Goal: Transaction & Acquisition: Purchase product/service

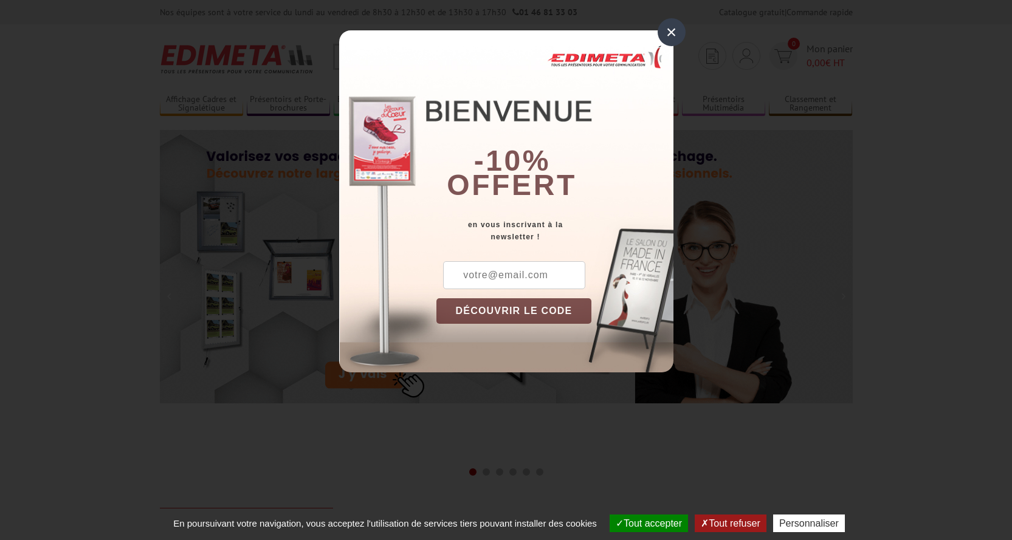
click at [664, 36] on div "×" at bounding box center [672, 32] width 28 height 28
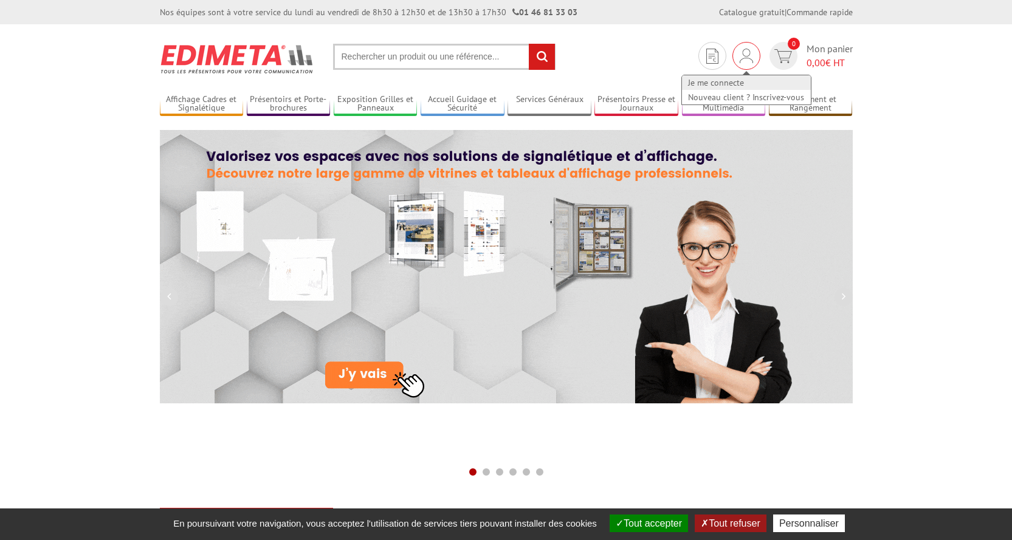
click at [717, 80] on link "Je me connecte" at bounding box center [746, 82] width 129 height 15
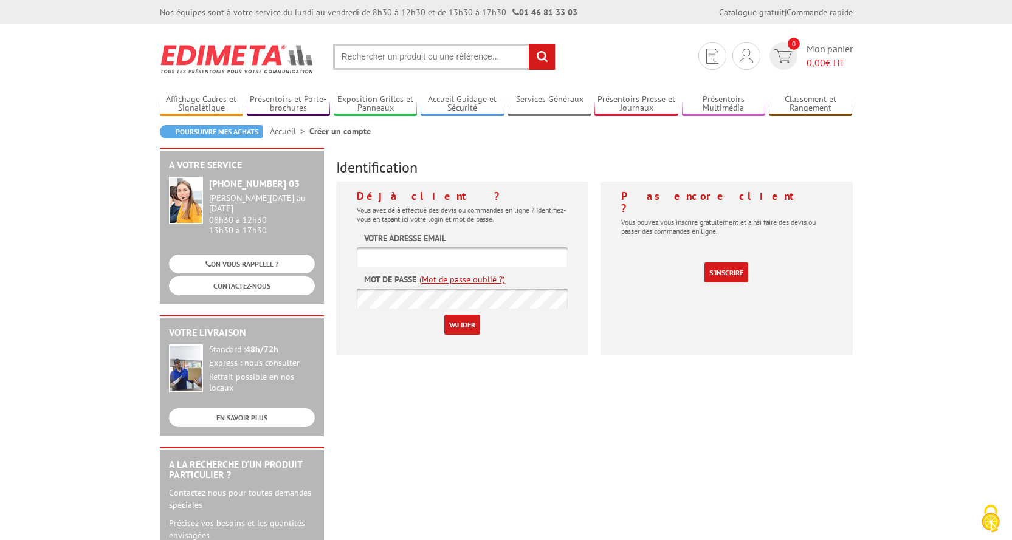
click at [385, 255] on input "text" at bounding box center [462, 257] width 211 height 20
type input "[EMAIL_ADDRESS][DOMAIN_NAME]"
click at [468, 325] on input "Valider" at bounding box center [462, 325] width 36 height 20
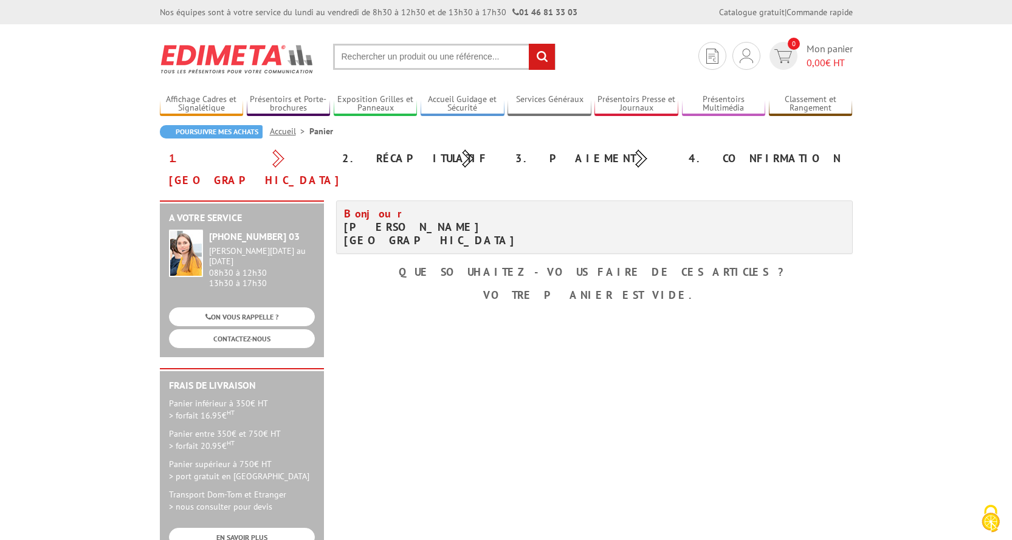
click at [377, 59] on input "text" at bounding box center [444, 57] width 222 height 26
type input "panneau toilettes publics"
click at [529, 44] on input "rechercher" at bounding box center [542, 57] width 26 height 26
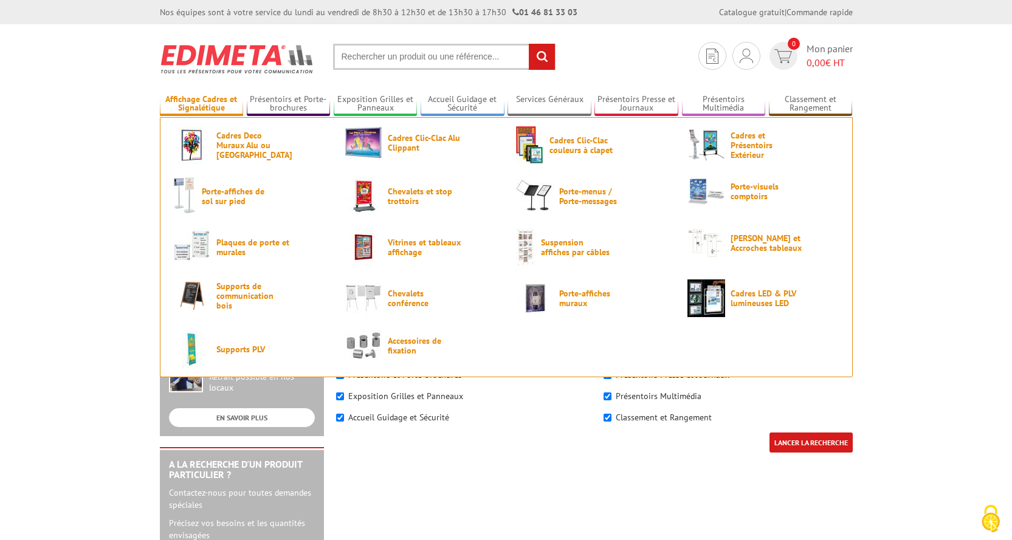
click at [198, 97] on link "Affichage Cadres et Signalétique" at bounding box center [202, 104] width 84 height 20
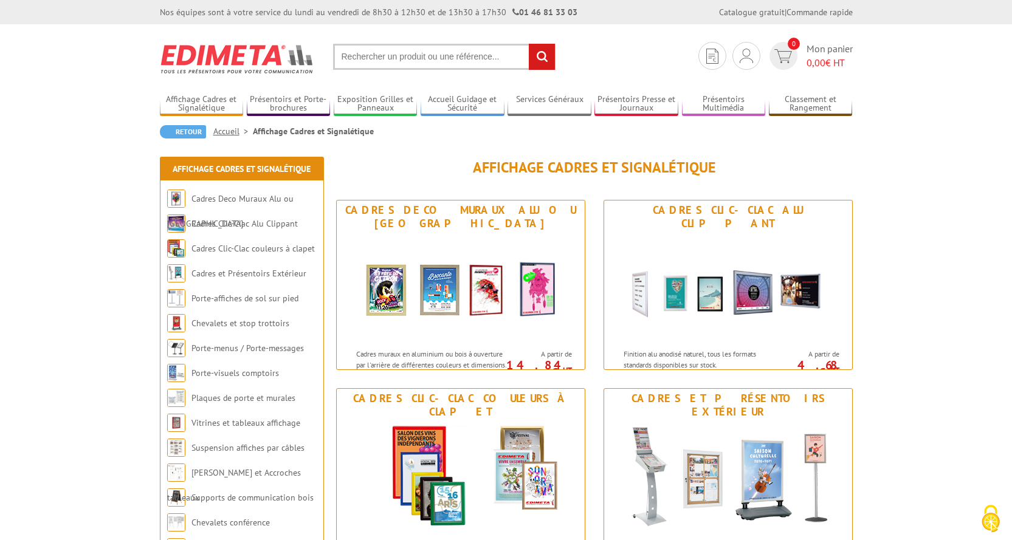
click at [396, 51] on input "text" at bounding box center [444, 57] width 222 height 26
type input "plaque signalisation pvc toilettes"
click at [542, 63] on input "rechercher" at bounding box center [542, 57] width 26 height 26
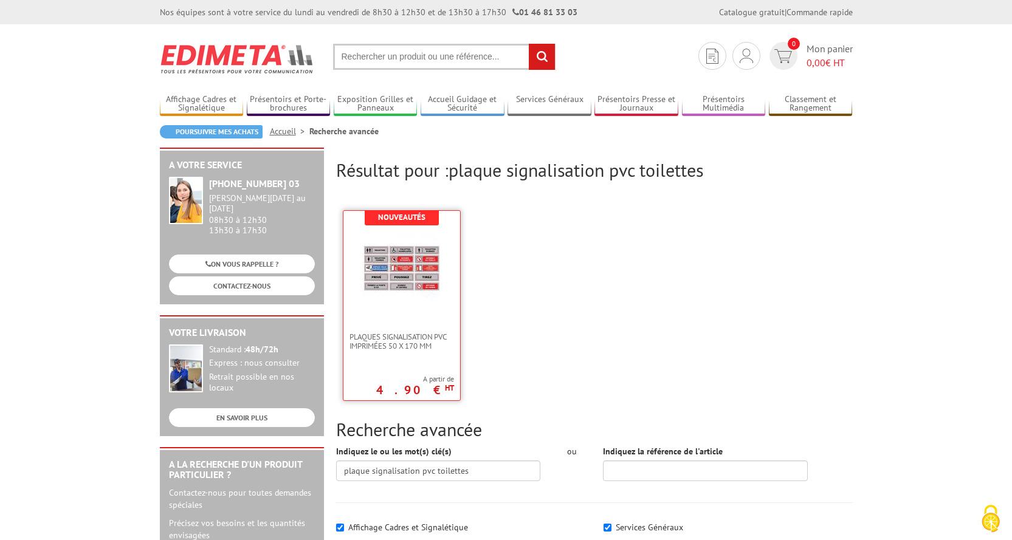
click at [414, 260] on img at bounding box center [401, 268] width 79 height 79
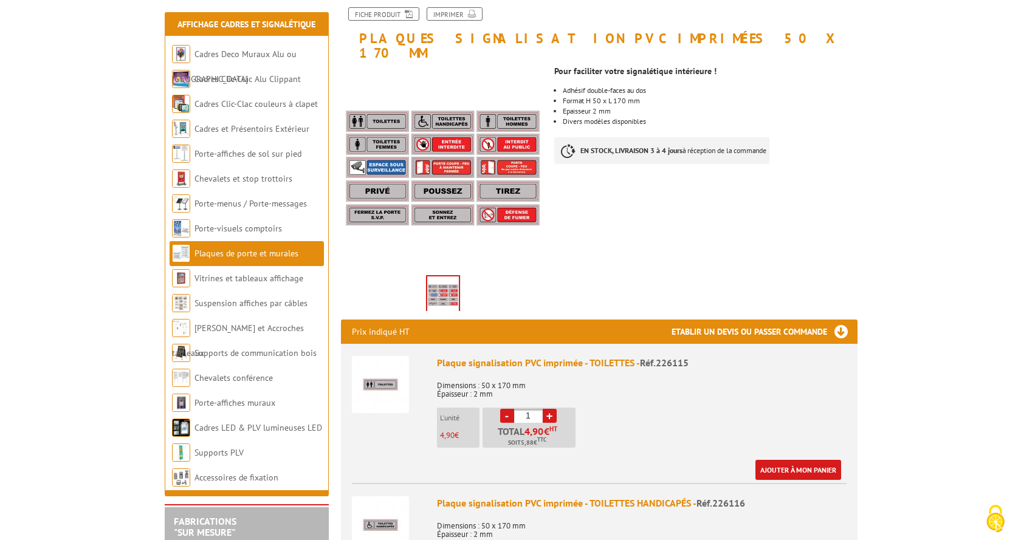
scroll to position [243, 0]
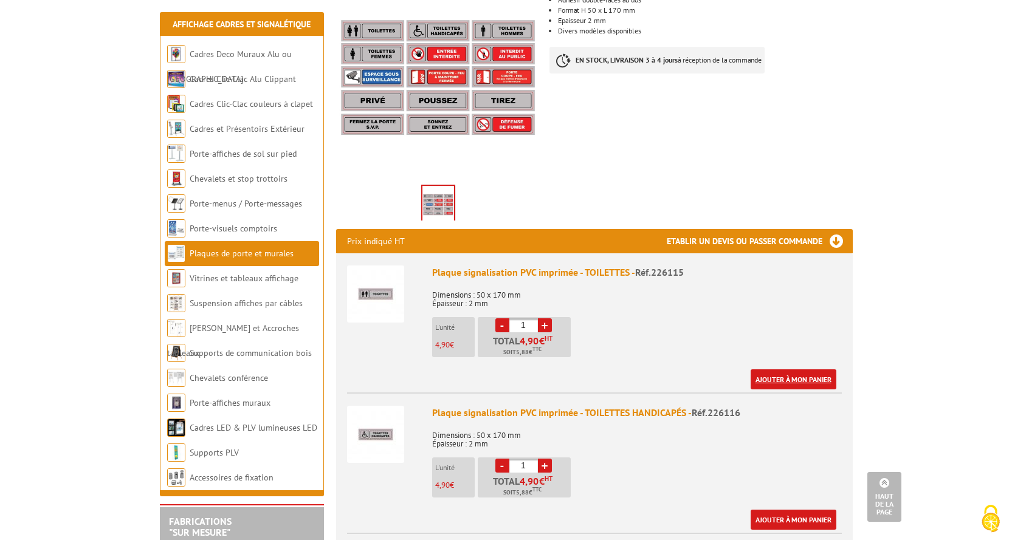
click at [802, 370] on link "Ajouter à mon panier" at bounding box center [794, 380] width 86 height 20
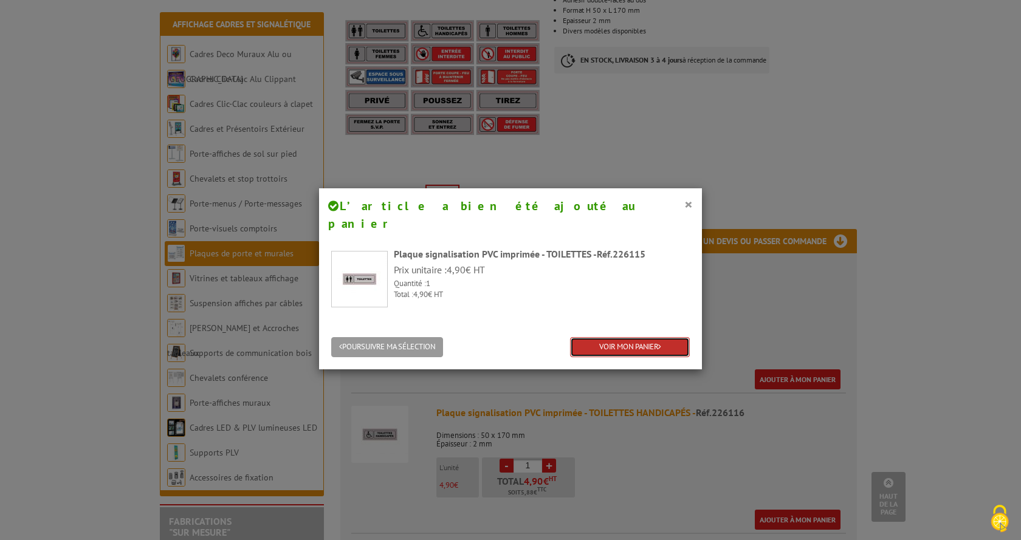
click at [615, 337] on link "VOIR MON PANIER" at bounding box center [630, 347] width 120 height 20
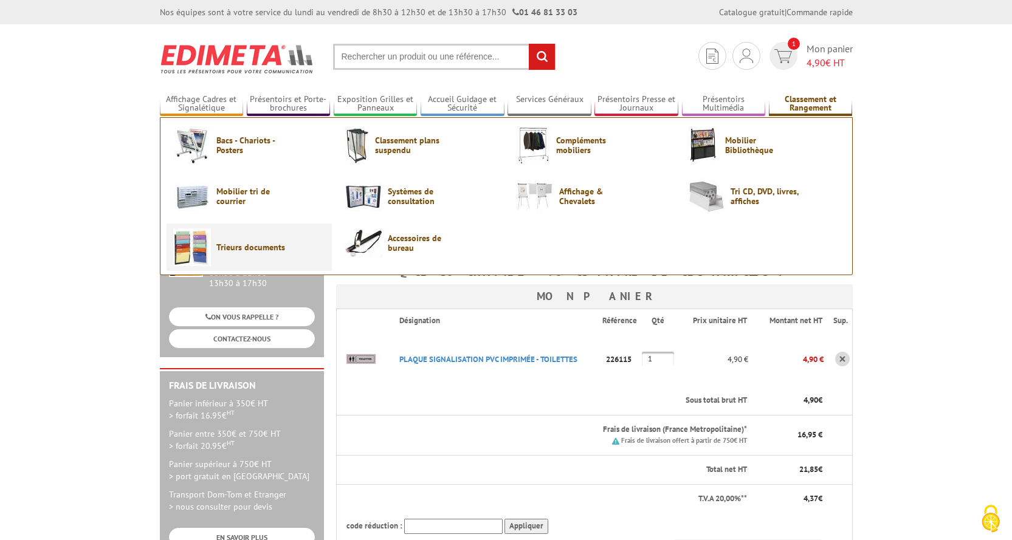
click at [184, 246] on img at bounding box center [192, 248] width 38 height 38
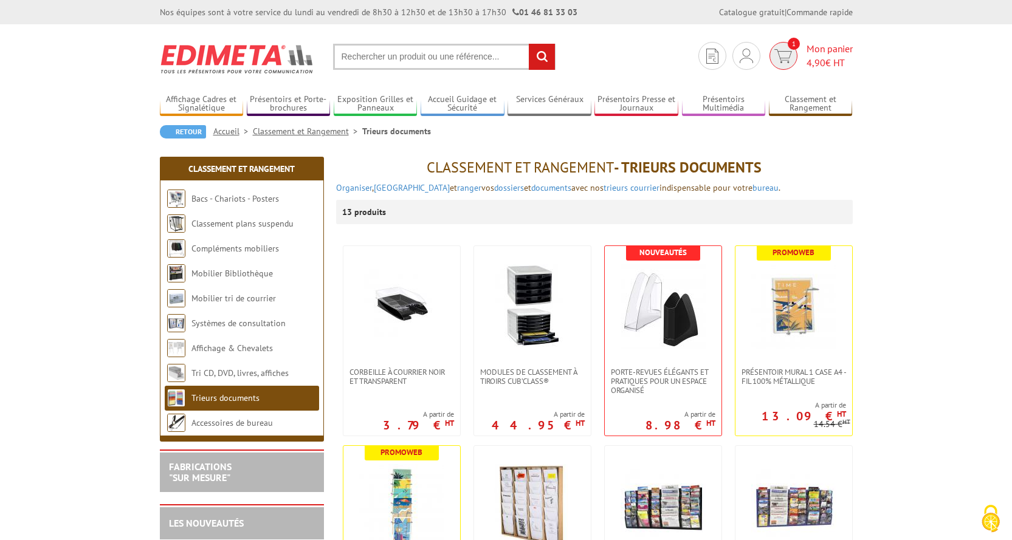
click at [831, 53] on span "Mon panier 4,90 € HT" at bounding box center [830, 56] width 46 height 28
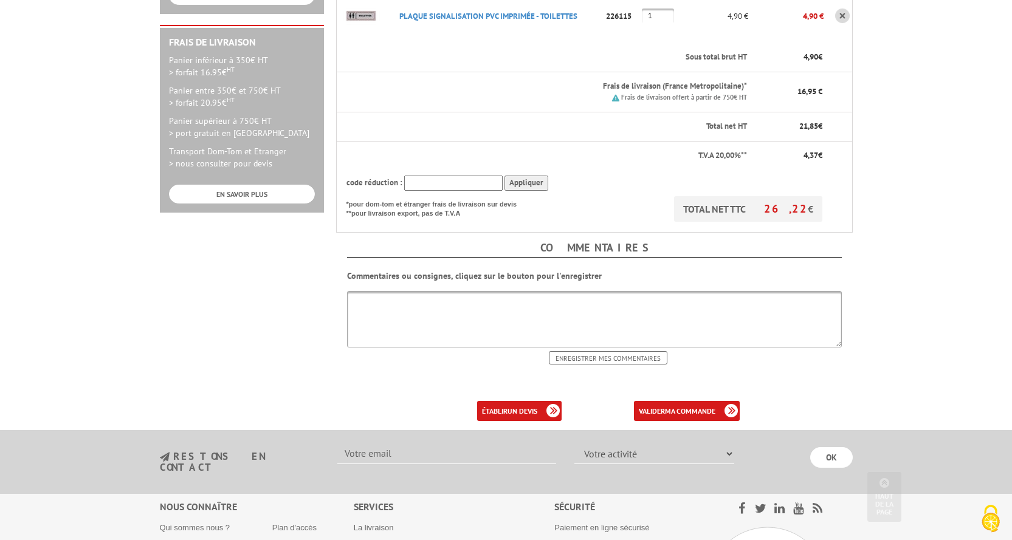
scroll to position [365, 0]
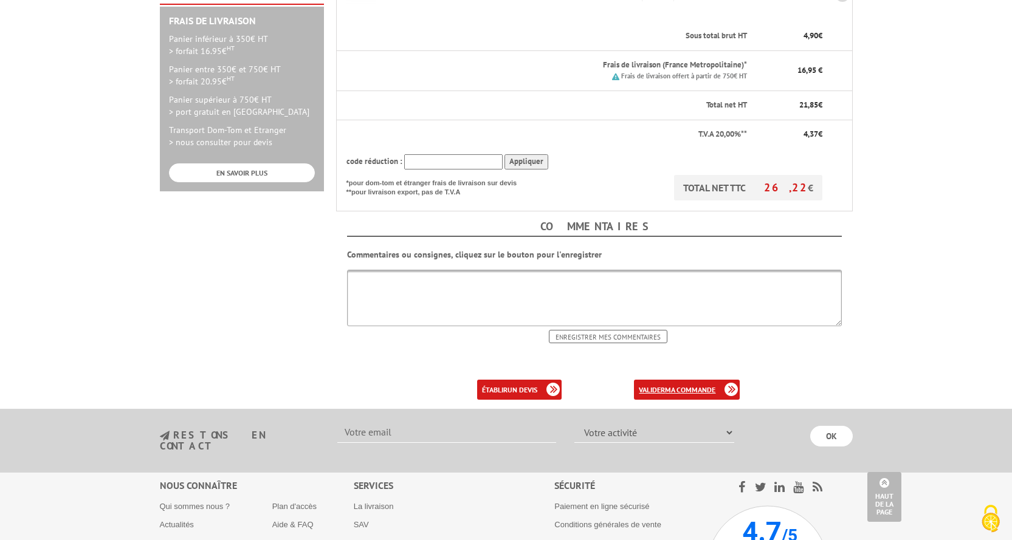
click at [678, 385] on b "ma commande" at bounding box center [690, 389] width 50 height 9
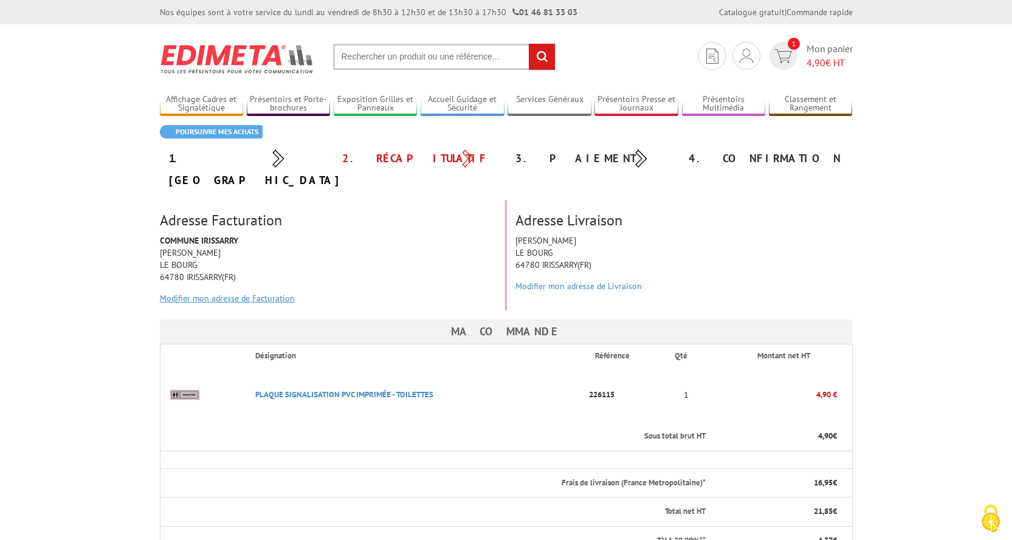
click at [218, 293] on link "Modifier mon adresse de Facturation" at bounding box center [227, 298] width 135 height 11
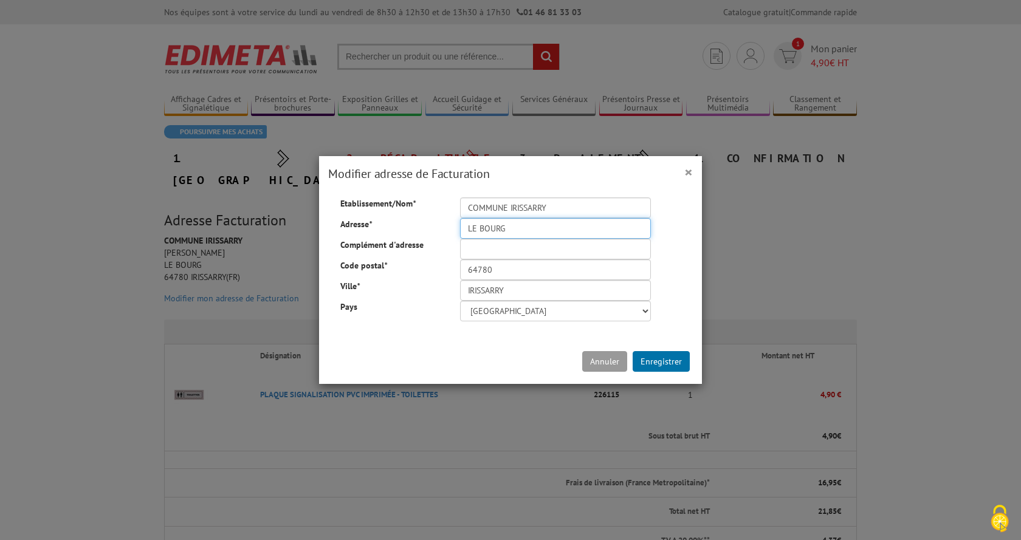
drag, startPoint x: 519, startPoint y: 229, endPoint x: 429, endPoint y: 227, distance: 90.0
click at [430, 207] on div "Adresse * LE BOURG" at bounding box center [510, 207] width 359 height 0
type input "120 La Place"
click at [668, 360] on button "Enregistrer" at bounding box center [661, 361] width 57 height 21
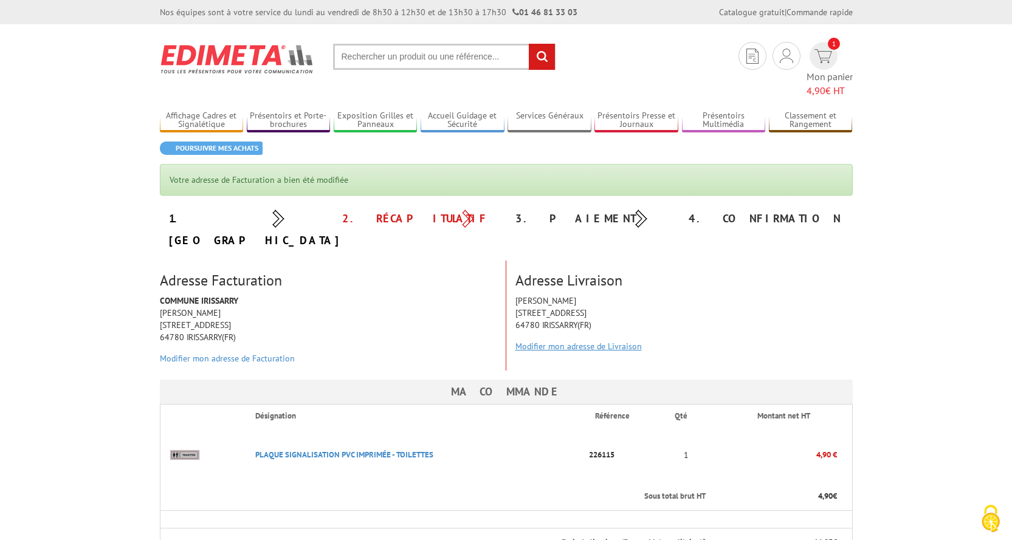
click at [573, 341] on link "Modifier mon adresse de Livraison" at bounding box center [578, 346] width 126 height 11
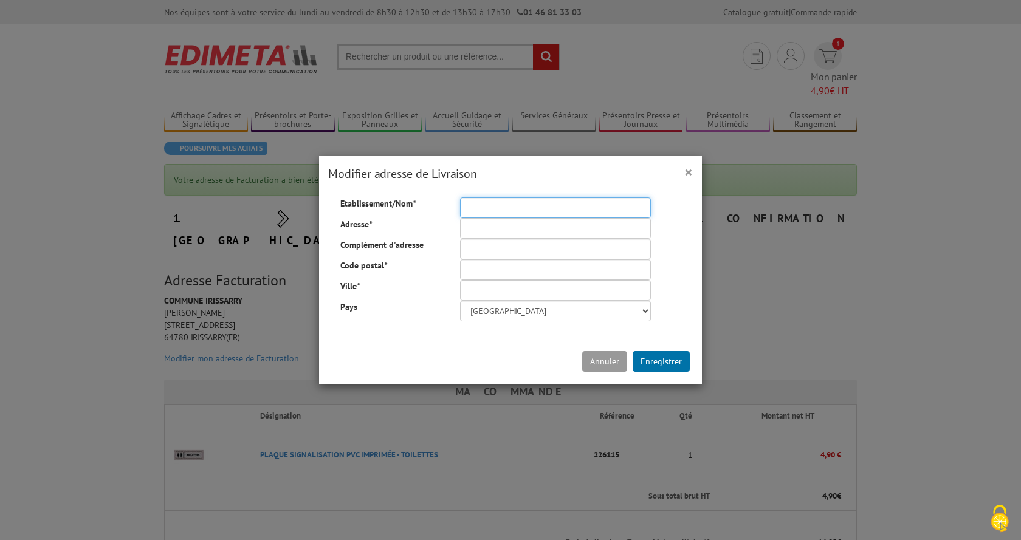
click at [472, 208] on input "Etablissement/Nom *" at bounding box center [555, 208] width 191 height 21
type input "C"
type input "c"
type input "COMMUNE D'IRISSARRY"
click at [472, 228] on input "Adresse *" at bounding box center [555, 228] width 191 height 21
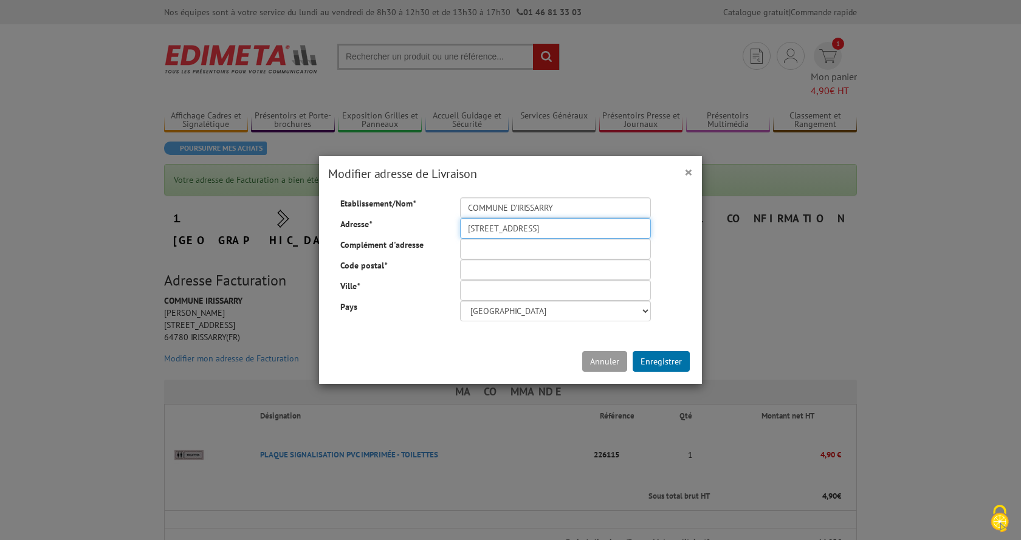
type input "120 La Place"
click at [472, 276] on input "Code postal *" at bounding box center [555, 270] width 191 height 21
type input "64780"
click at [475, 288] on input "Ville *" at bounding box center [555, 290] width 191 height 21
type input "f"
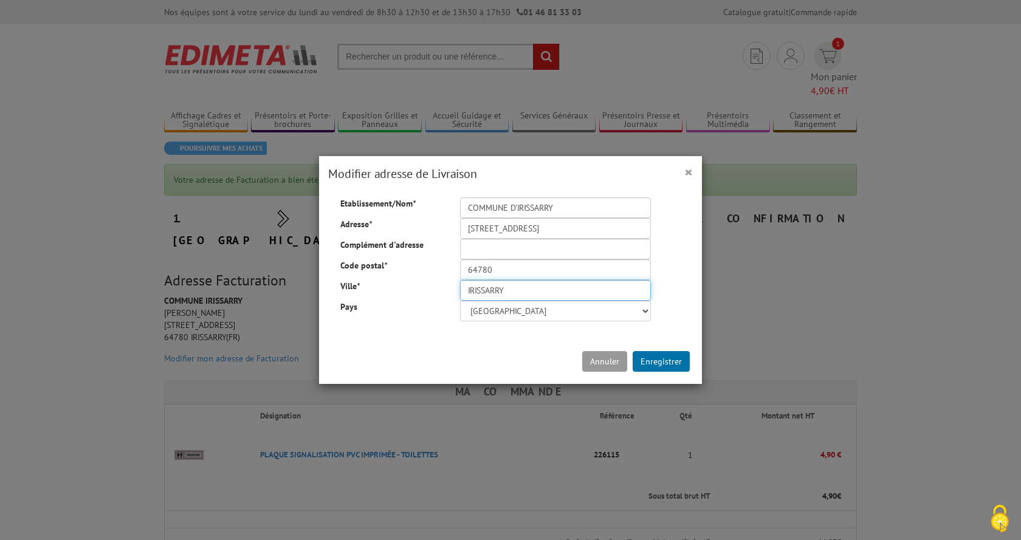
type input "IRISSARRY"
drag, startPoint x: 428, startPoint y: 344, endPoint x: 436, endPoint y: 343, distance: 8.0
click at [428, 344] on div "Annuler Enregistrer" at bounding box center [510, 362] width 383 height 44
click at [673, 362] on button "Enregistrer" at bounding box center [661, 361] width 57 height 21
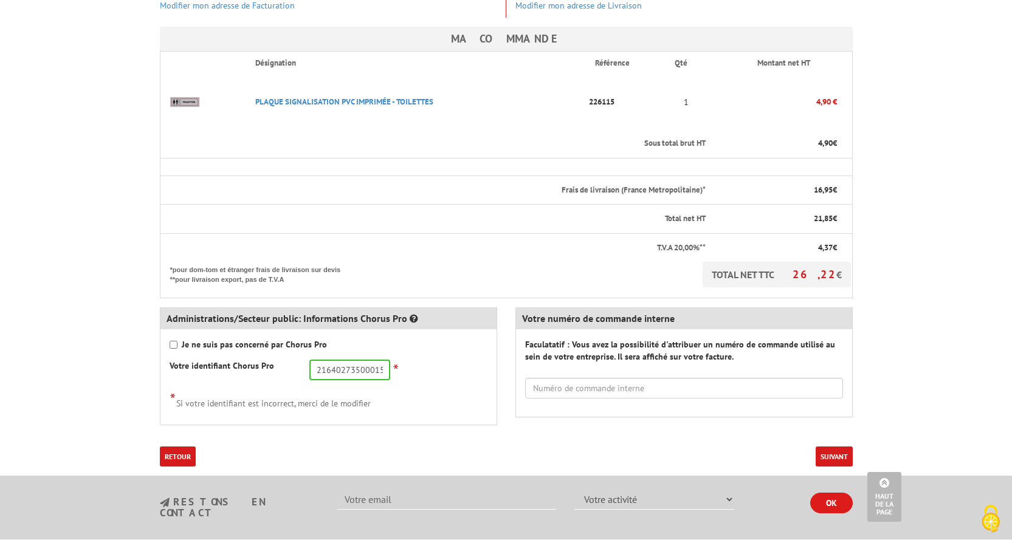
scroll to position [365, 0]
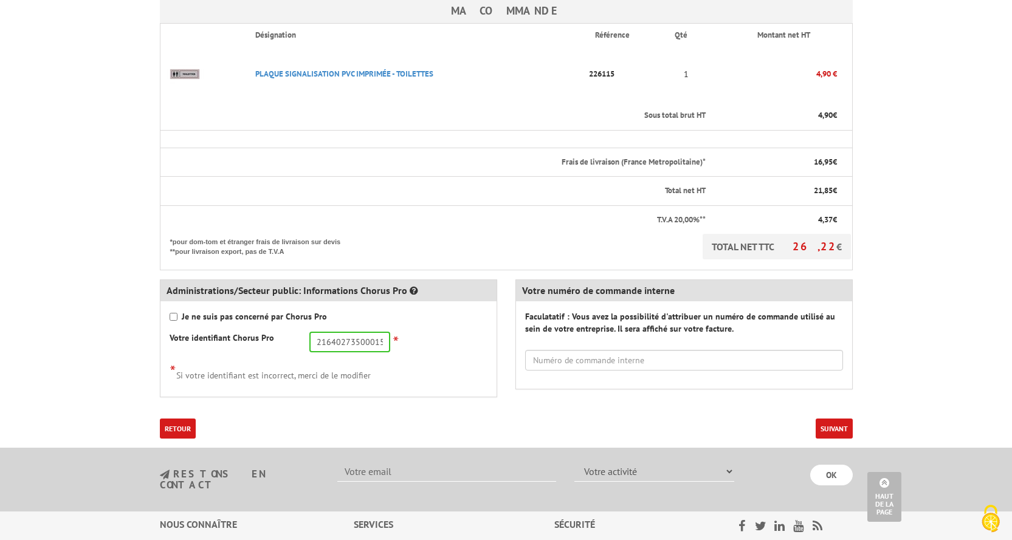
click at [832, 419] on button "Suivant" at bounding box center [834, 429] width 37 height 20
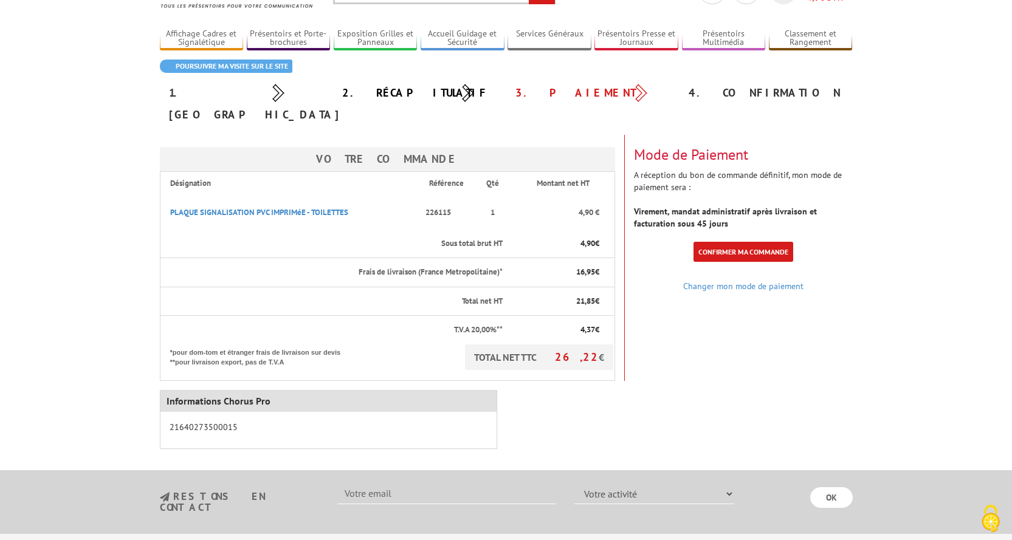
scroll to position [61, 0]
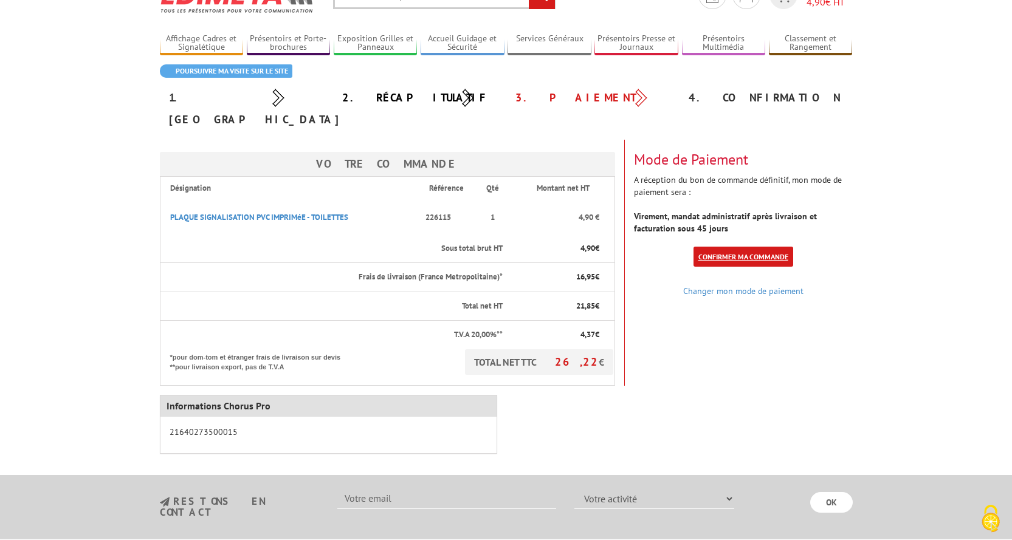
click at [736, 247] on link "Confirmer ma commande" at bounding box center [744, 257] width 100 height 20
